Goal: Find specific page/section: Find specific page/section

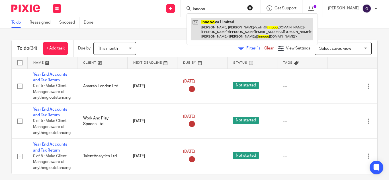
type input "innooo"
click at [223, 26] on link at bounding box center [252, 29] width 122 height 23
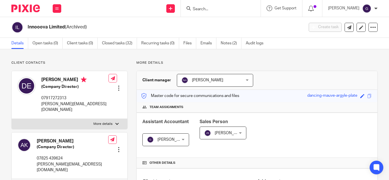
scroll to position [143, 0]
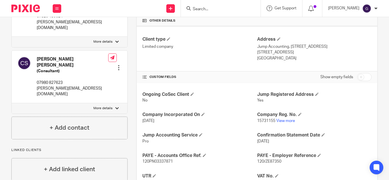
click at [191, 9] on icon at bounding box center [189, 8] width 4 height 4
click at [214, 9] on input "Search" at bounding box center [217, 9] width 51 height 5
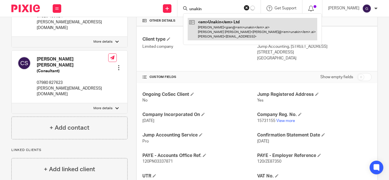
type input "unakin"
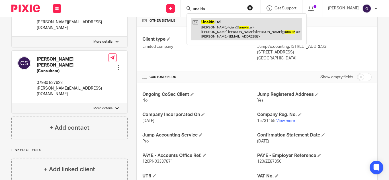
click at [246, 35] on link at bounding box center [246, 29] width 111 height 23
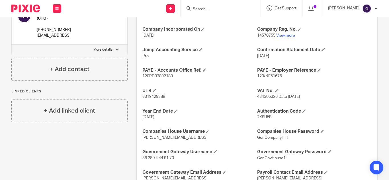
scroll to position [171, 0]
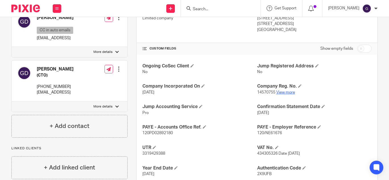
click at [287, 92] on link "View more" at bounding box center [286, 93] width 19 height 4
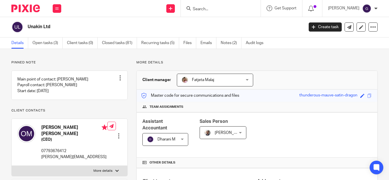
scroll to position [0, 0]
